Goal: Task Accomplishment & Management: Manage account settings

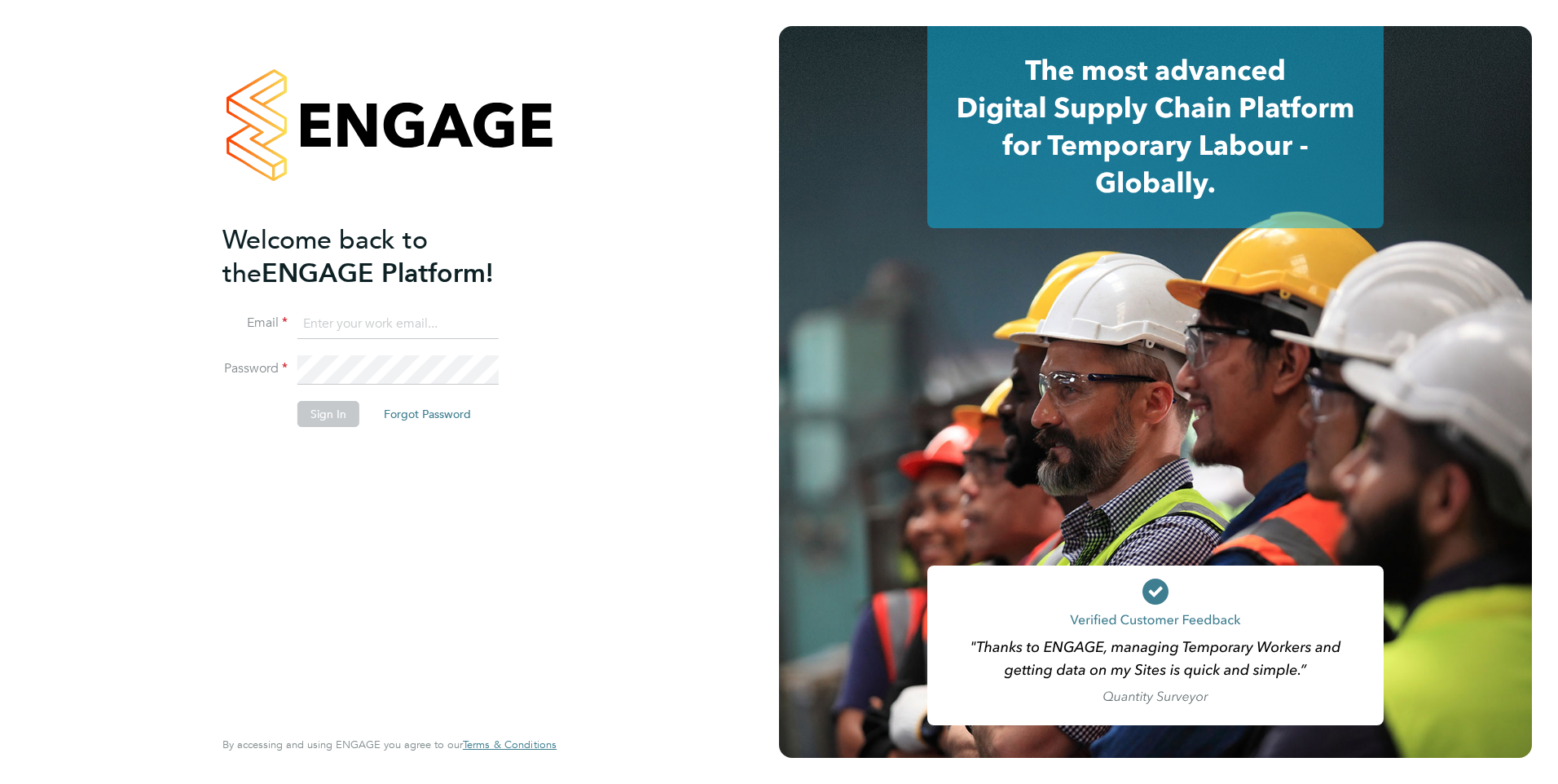
click at [356, 328] on input at bounding box center [397, 324] width 201 height 29
type input "catherine.rowland@prsjobs.com"
click at [335, 423] on button "Sign In" at bounding box center [328, 414] width 62 height 26
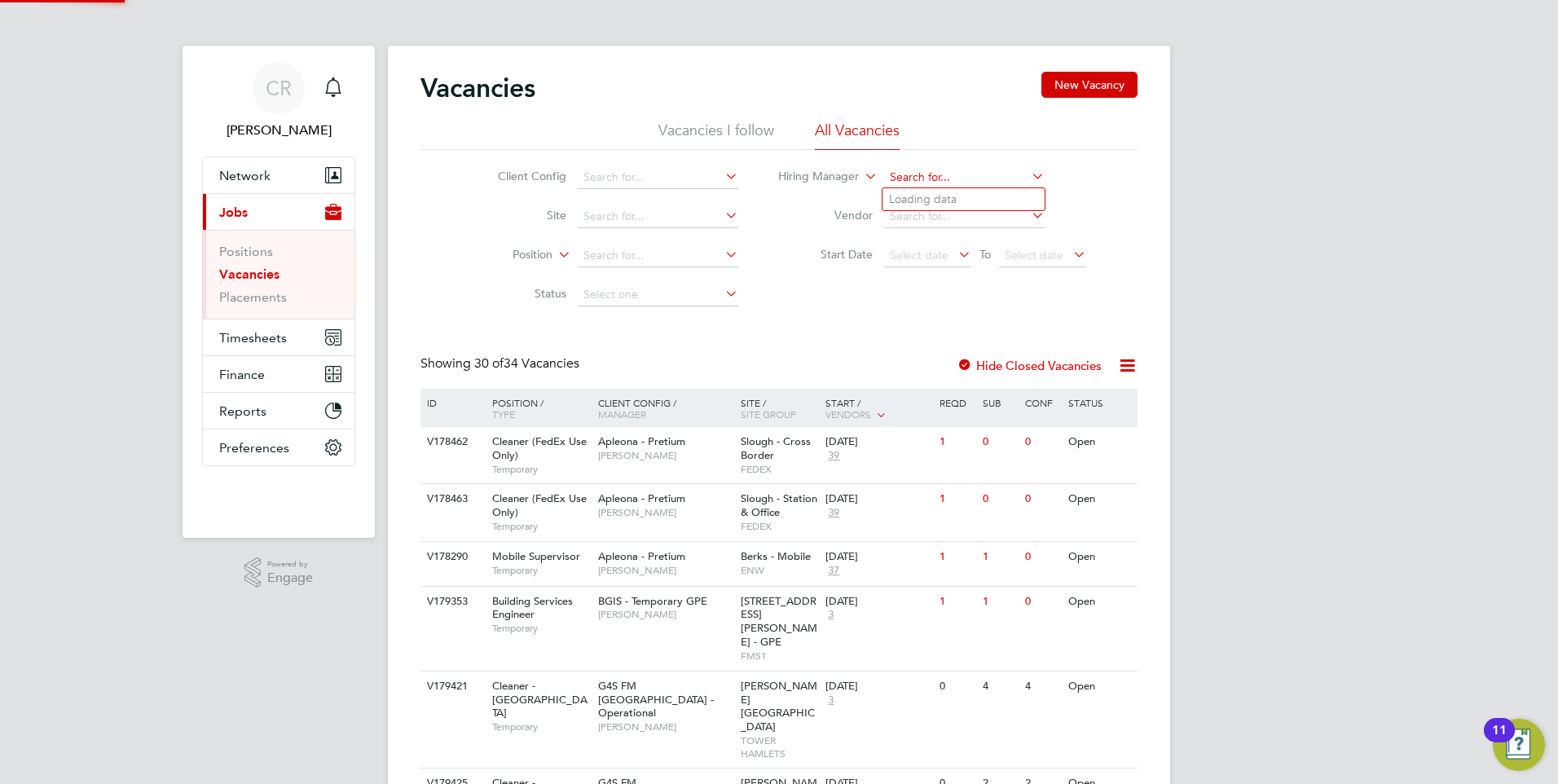
click at [910, 174] on input at bounding box center [965, 177] width 160 height 23
type input "[PERSON_NAME] clacker"
click at [921, 183] on input at bounding box center [965, 177] width 160 height 23
type input "[PERSON_NAME]"
